Goal: Task Accomplishment & Management: Use online tool/utility

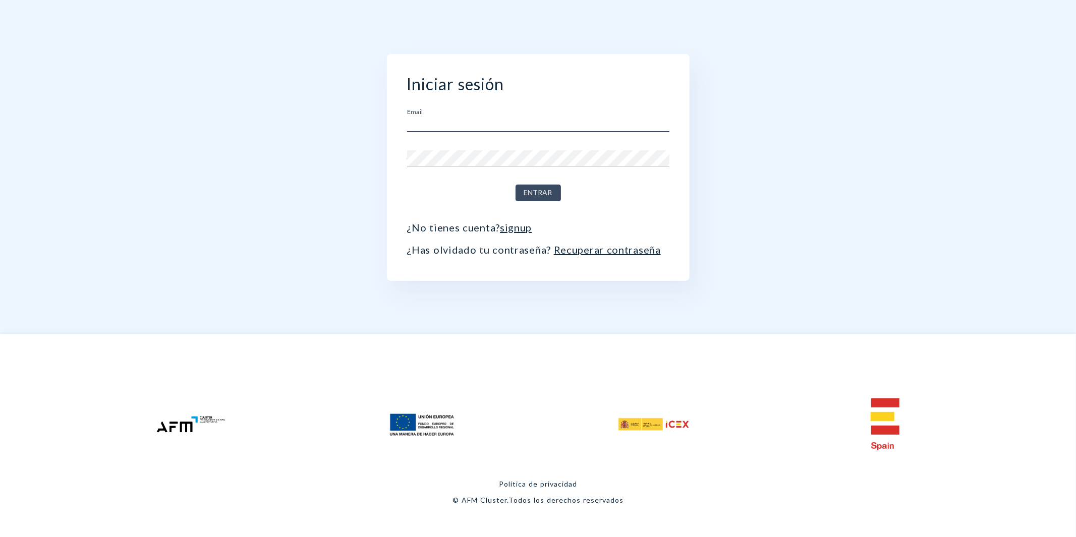
click at [469, 120] on input "text" at bounding box center [538, 124] width 262 height 16
click at [446, 123] on input "text" at bounding box center [538, 124] width 262 height 16
type input "[PERSON_NAME][EMAIL_ADDRESS][PERSON_NAME][DOMAIN_NAME]"
click at [530, 189] on span "Entrar" at bounding box center [538, 193] width 28 height 13
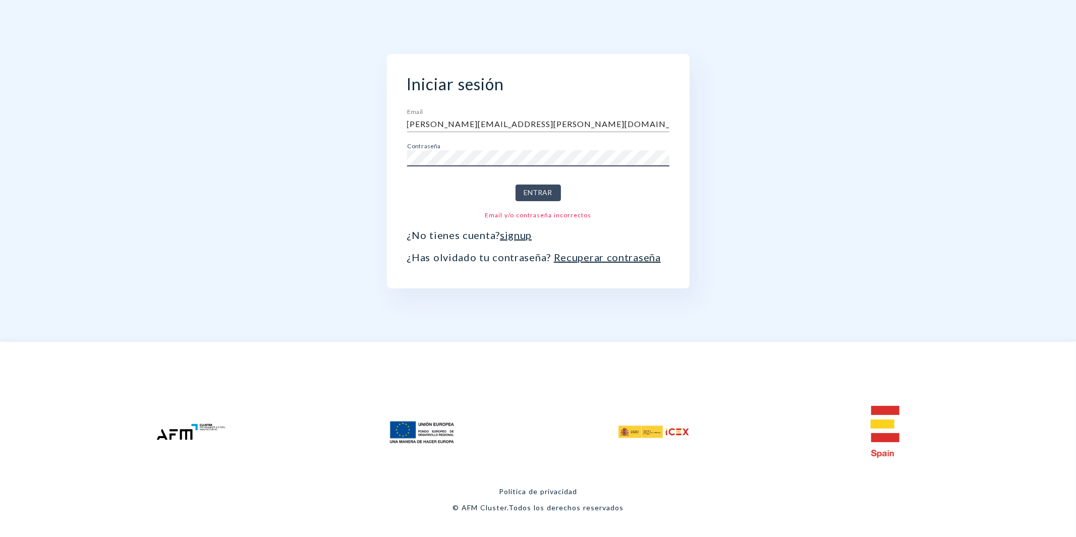
click at [200, 194] on div "Iniciar sesión Email [PERSON_NAME][EMAIL_ADDRESS][PERSON_NAME][DOMAIN_NAME] Con…" at bounding box center [538, 286] width 1076 height 573
click at [548, 194] on span "Entrar" at bounding box center [538, 193] width 28 height 13
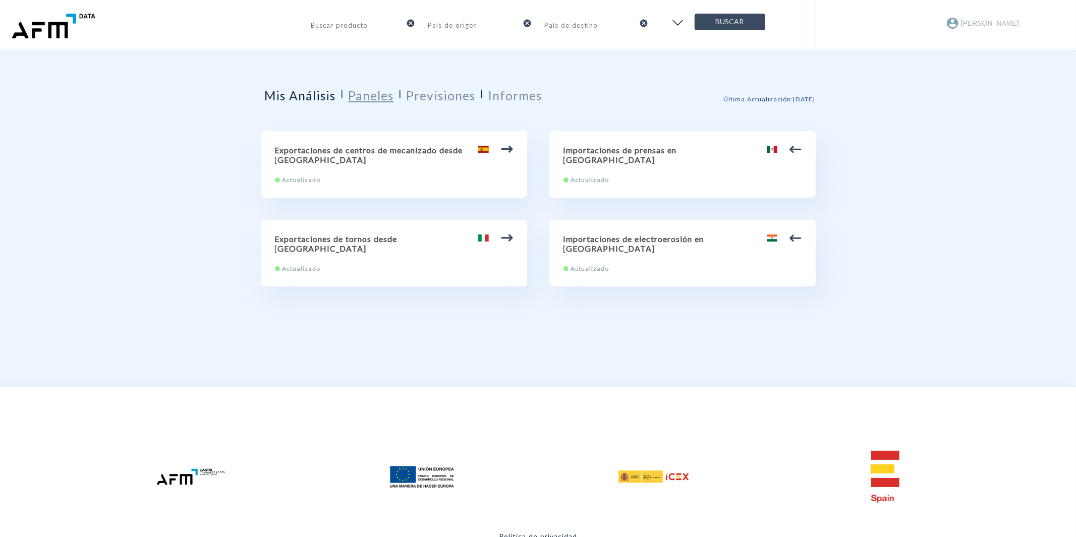
click at [360, 101] on h2 "Paneles" at bounding box center [370, 95] width 45 height 15
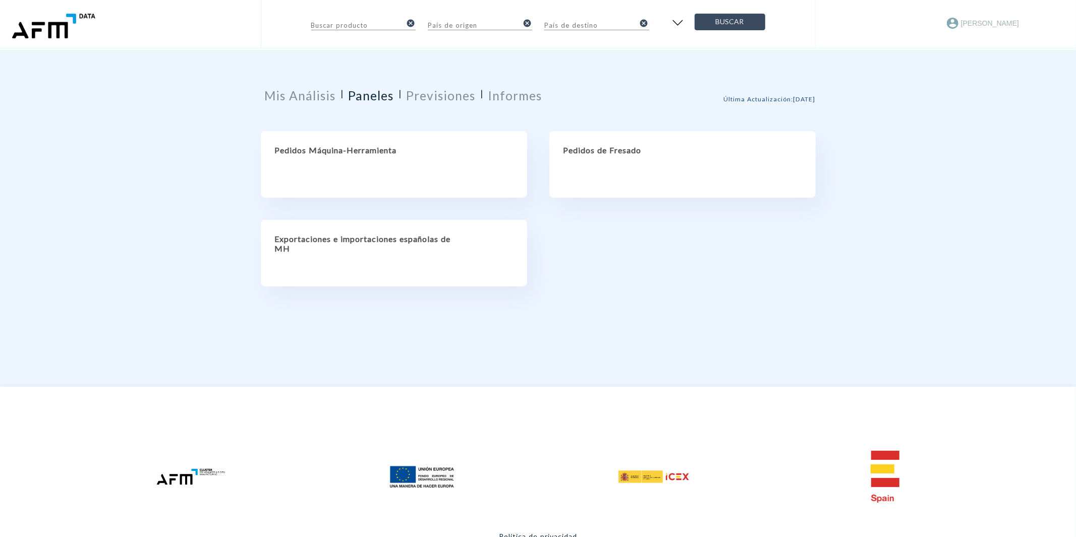
click at [344, 150] on h2 "Pedidos Máquina-Herramienta" at bounding box center [394, 150] width 238 height 10
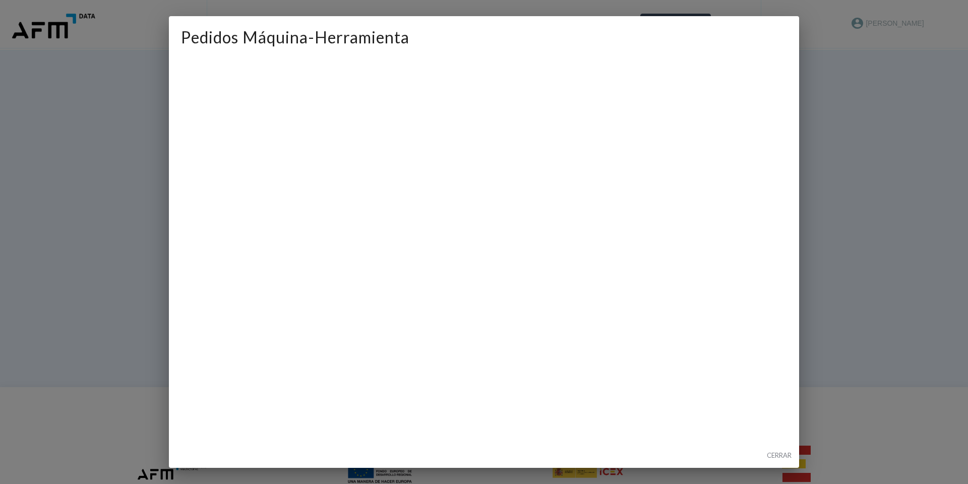
click at [454, 53] on div "Pedidos Máquina-Herramienta" at bounding box center [484, 39] width 630 height 46
click at [466, 56] on div "Pedidos Máquina-Herramienta" at bounding box center [484, 39] width 630 height 46
